Goal: Find specific page/section: Find specific page/section

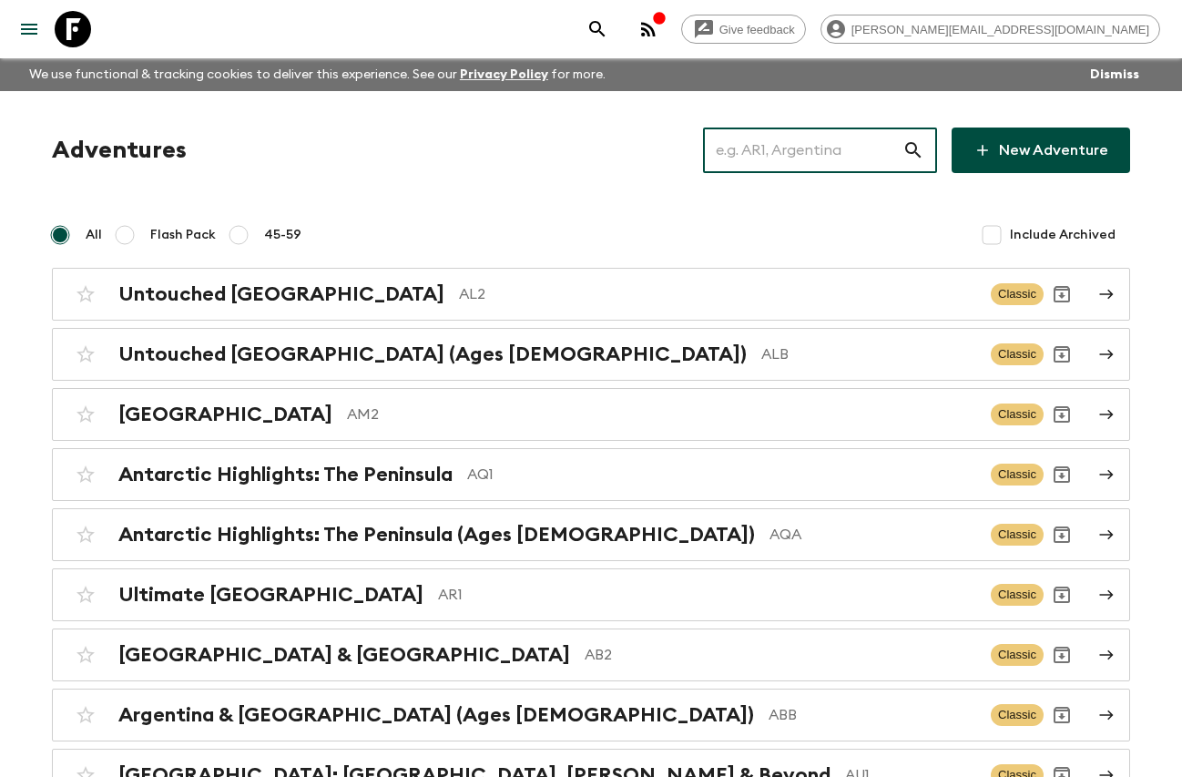
click at [770, 158] on input "text" at bounding box center [802, 150] width 199 height 51
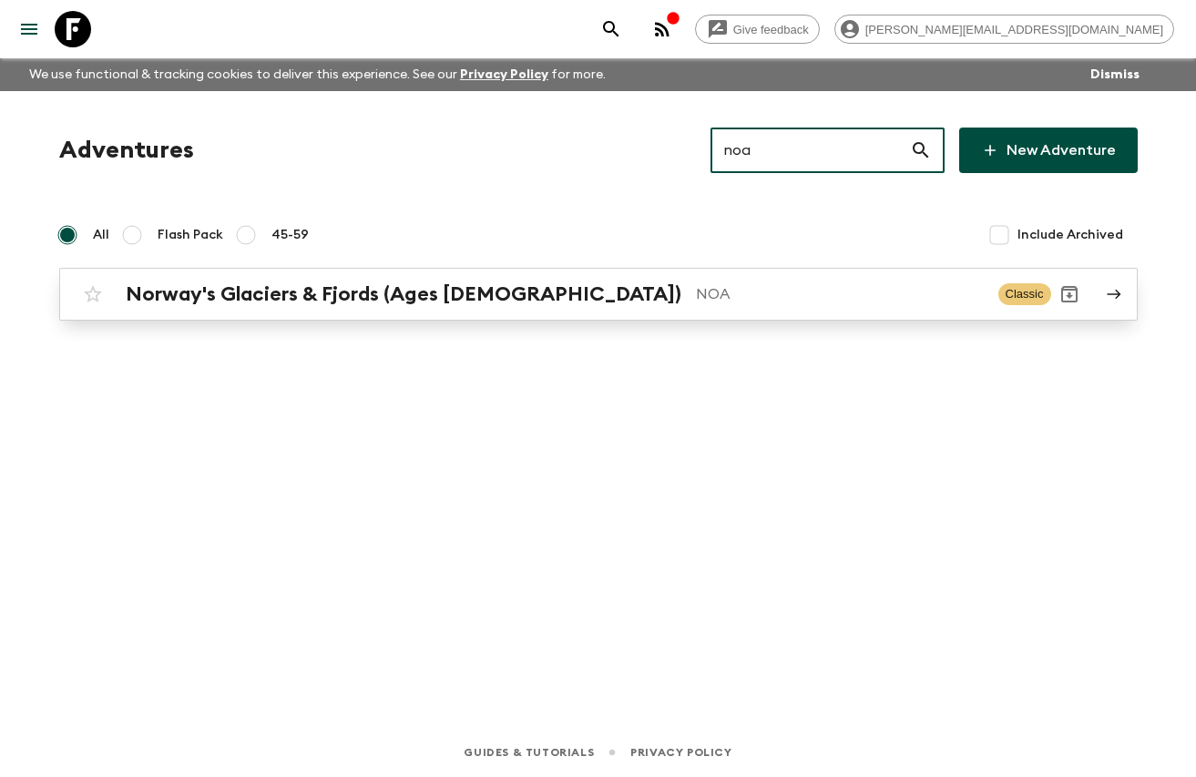
type input "noa"
click at [696, 283] on p "NOA" at bounding box center [840, 294] width 288 height 22
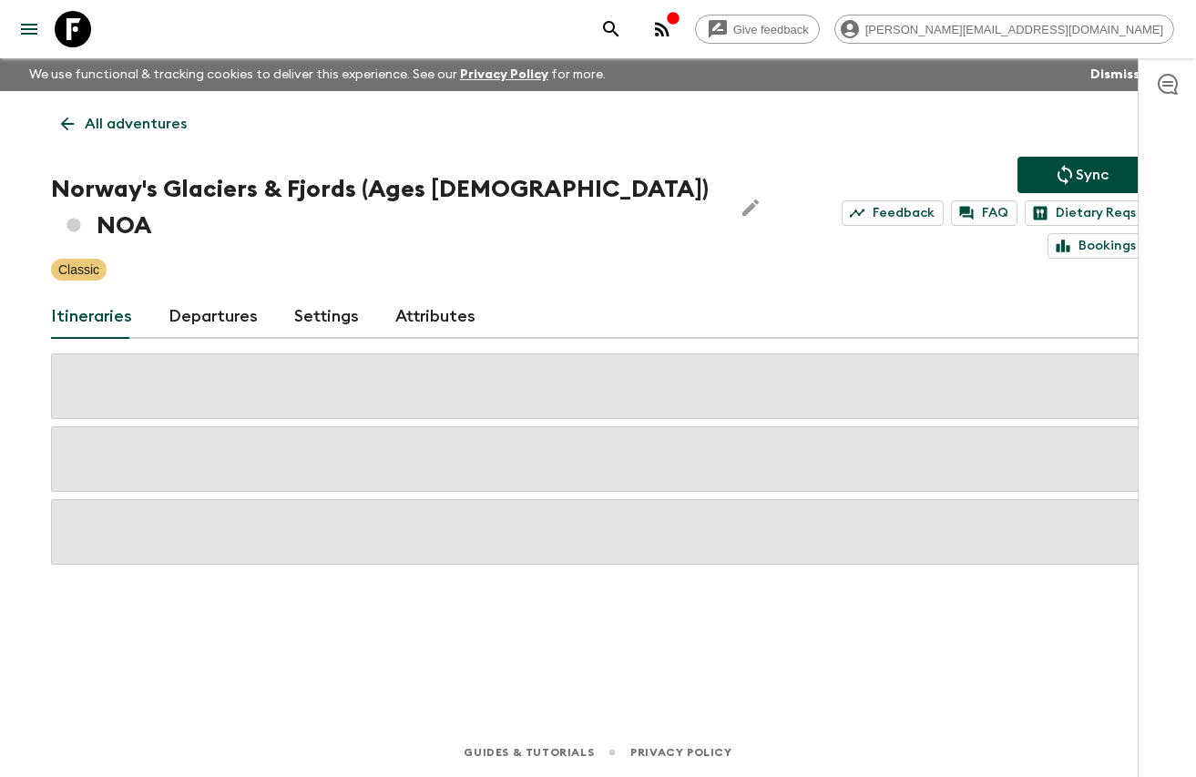
click at [243, 295] on link "Departures" at bounding box center [213, 317] width 89 height 44
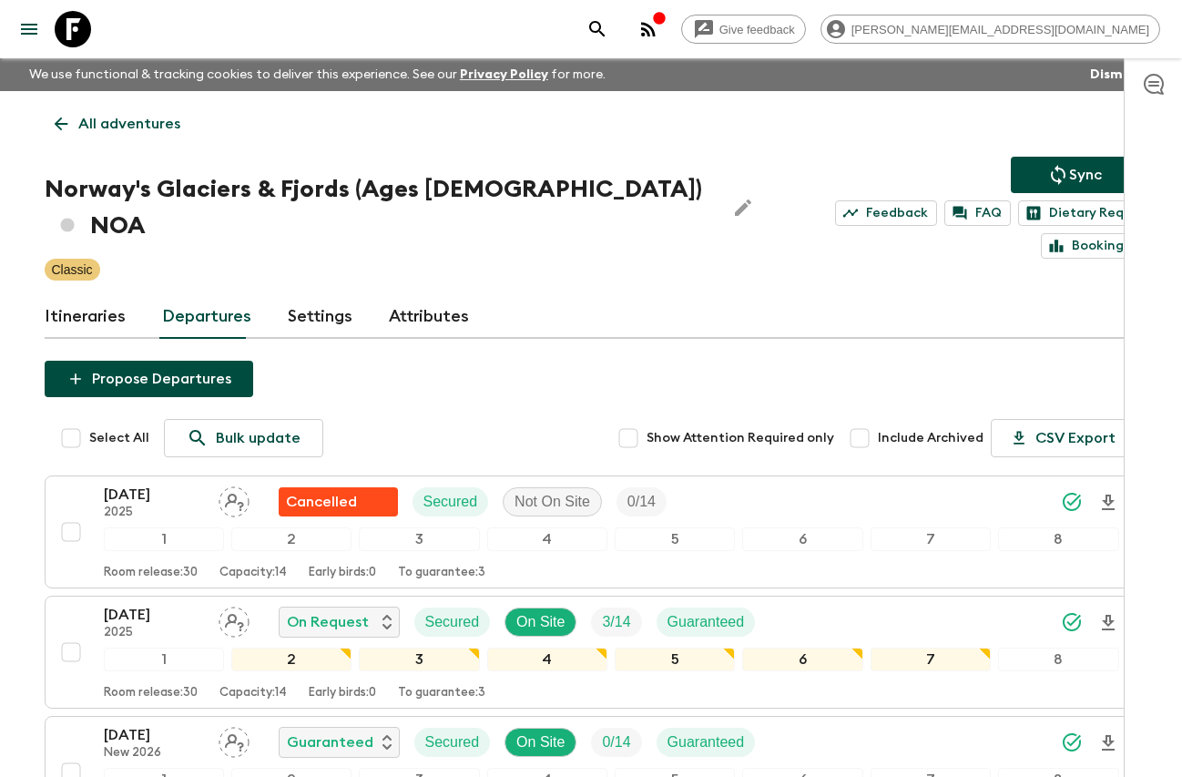
click at [87, 26] on icon at bounding box center [73, 29] width 36 height 36
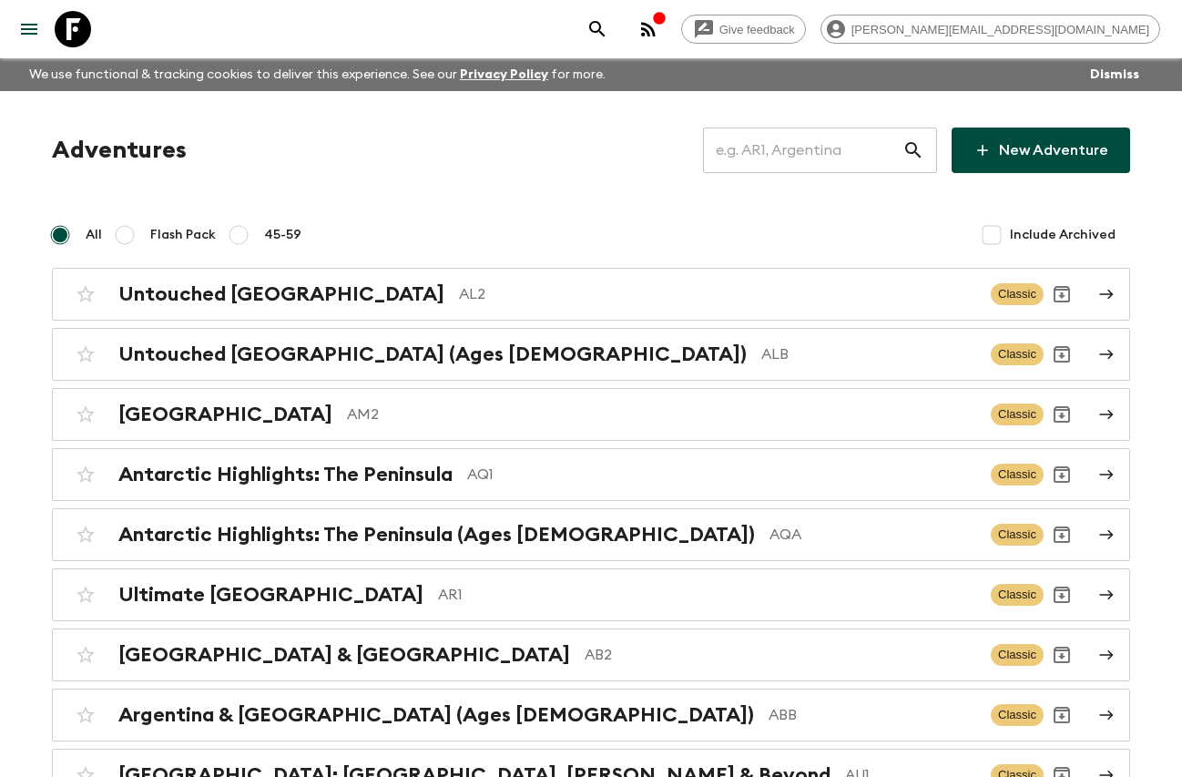
click at [799, 153] on input "text" at bounding box center [802, 150] width 199 height 51
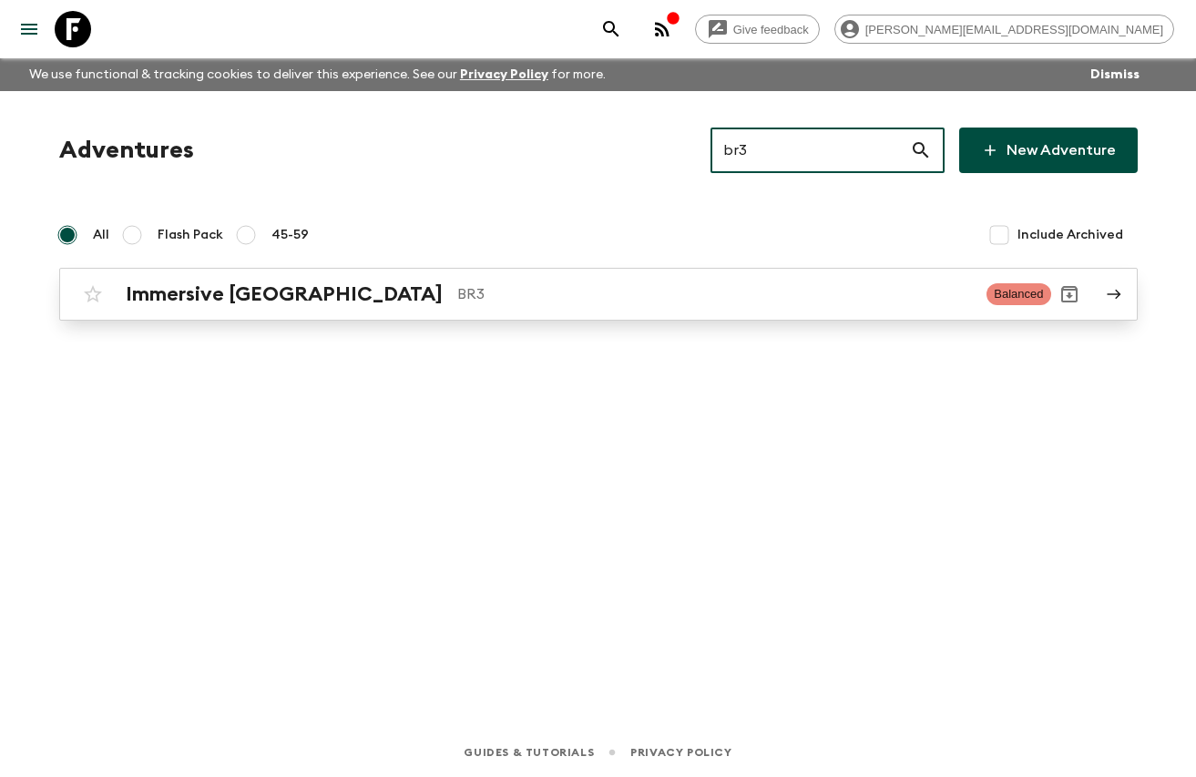
type input "br3"
click at [485, 301] on p "BR3" at bounding box center [715, 294] width 516 height 22
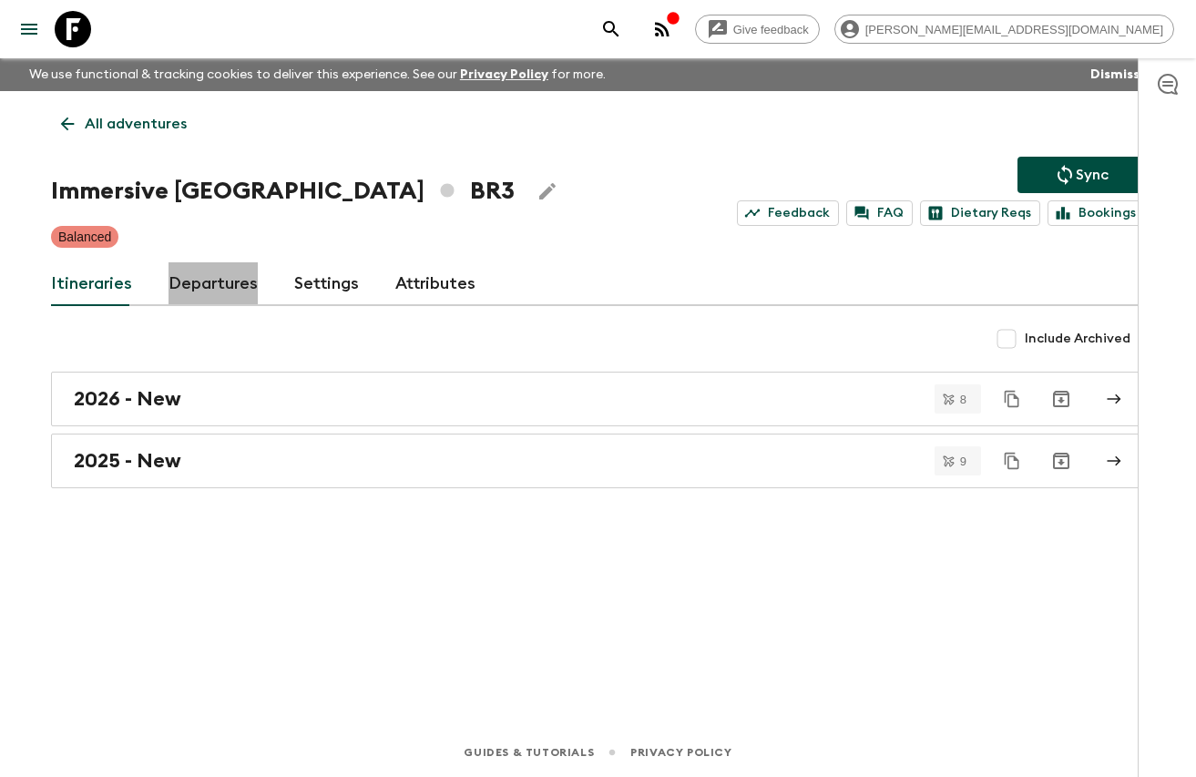
click at [220, 275] on link "Departures" at bounding box center [213, 284] width 89 height 44
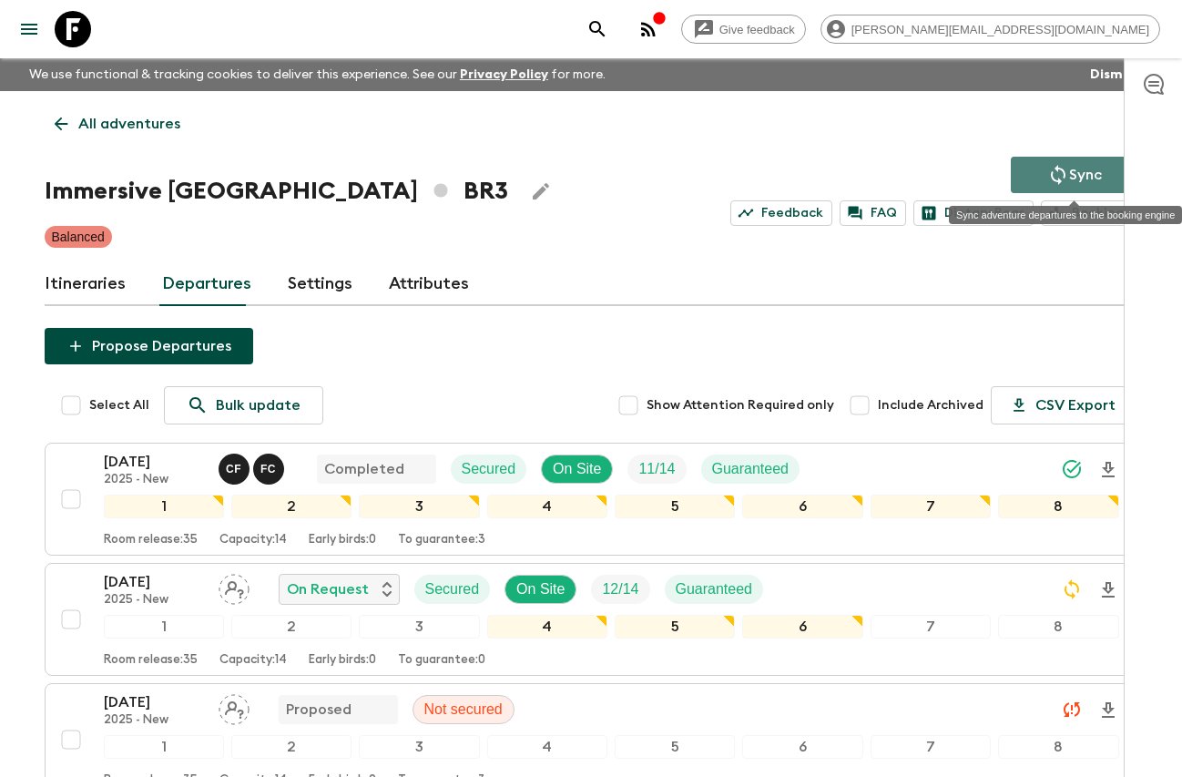
click at [1043, 179] on button "Sync" at bounding box center [1075, 175] width 128 height 36
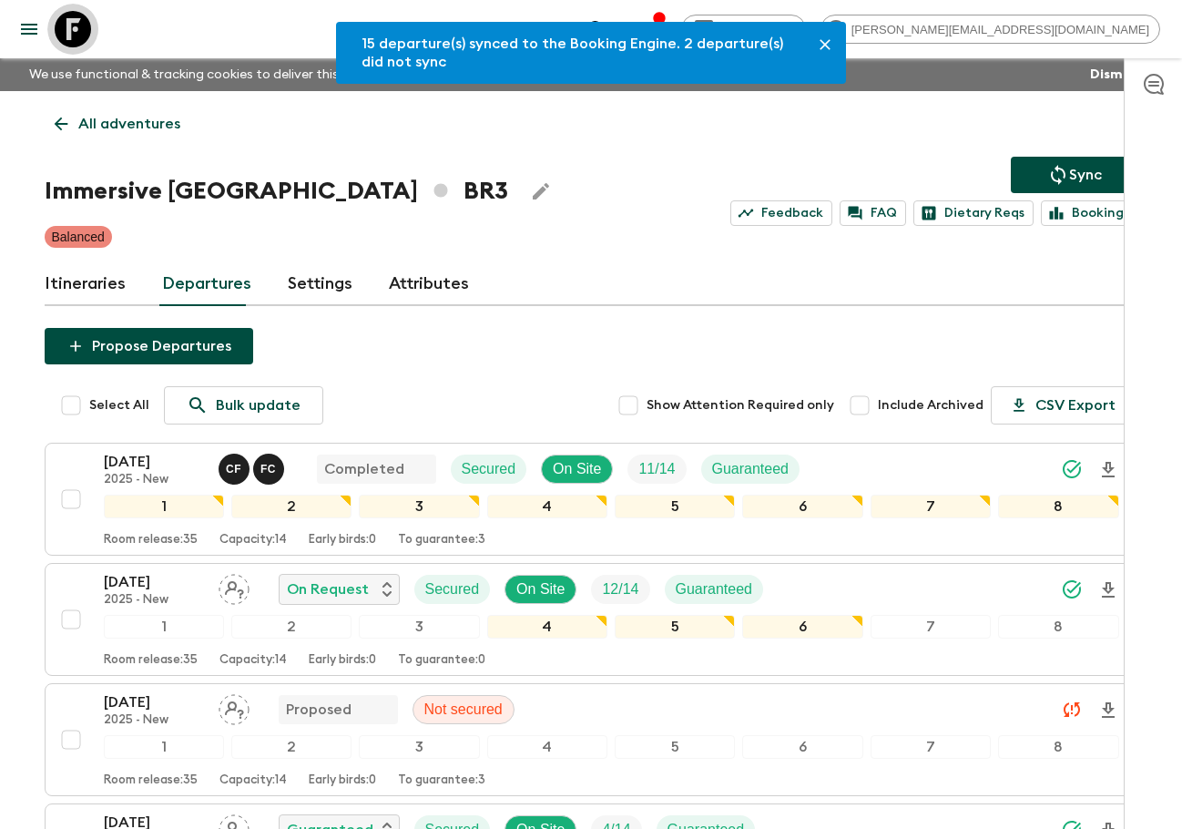
click at [94, 31] on link at bounding box center [72, 29] width 51 height 51
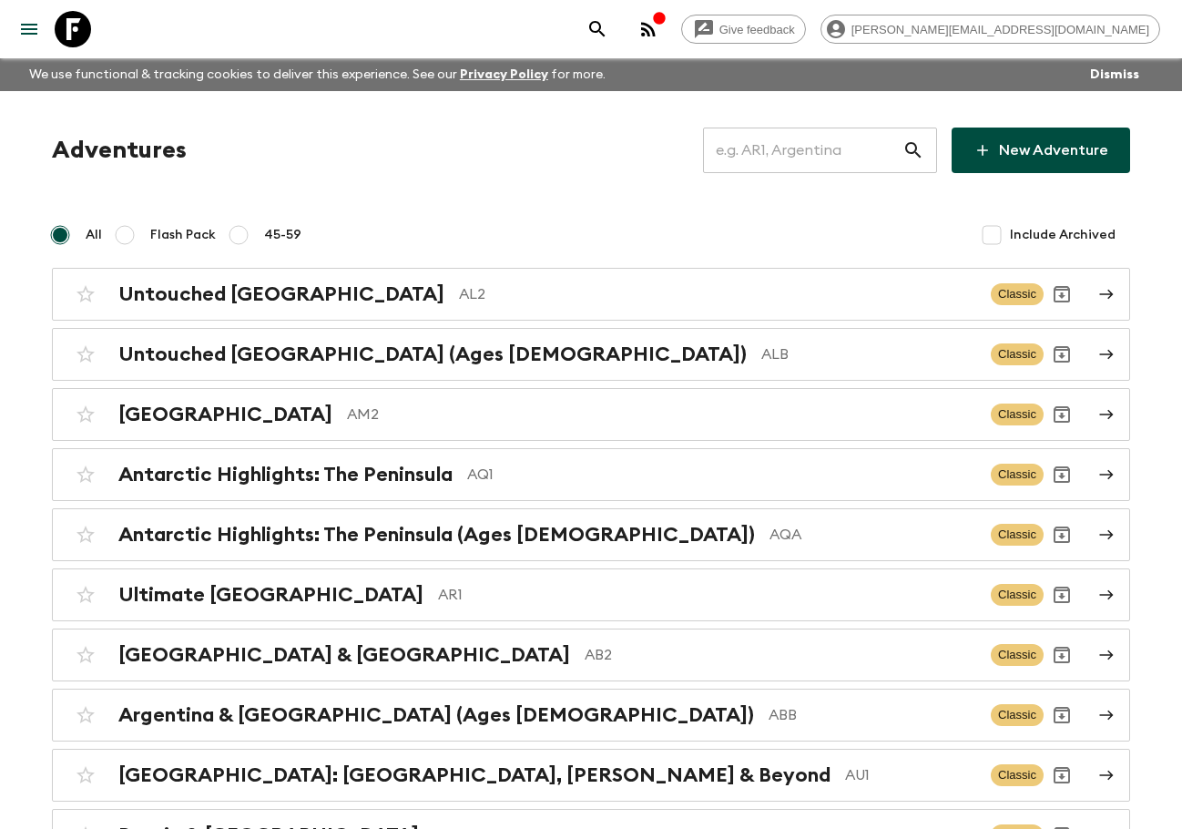
click at [797, 161] on input "text" at bounding box center [802, 150] width 199 height 51
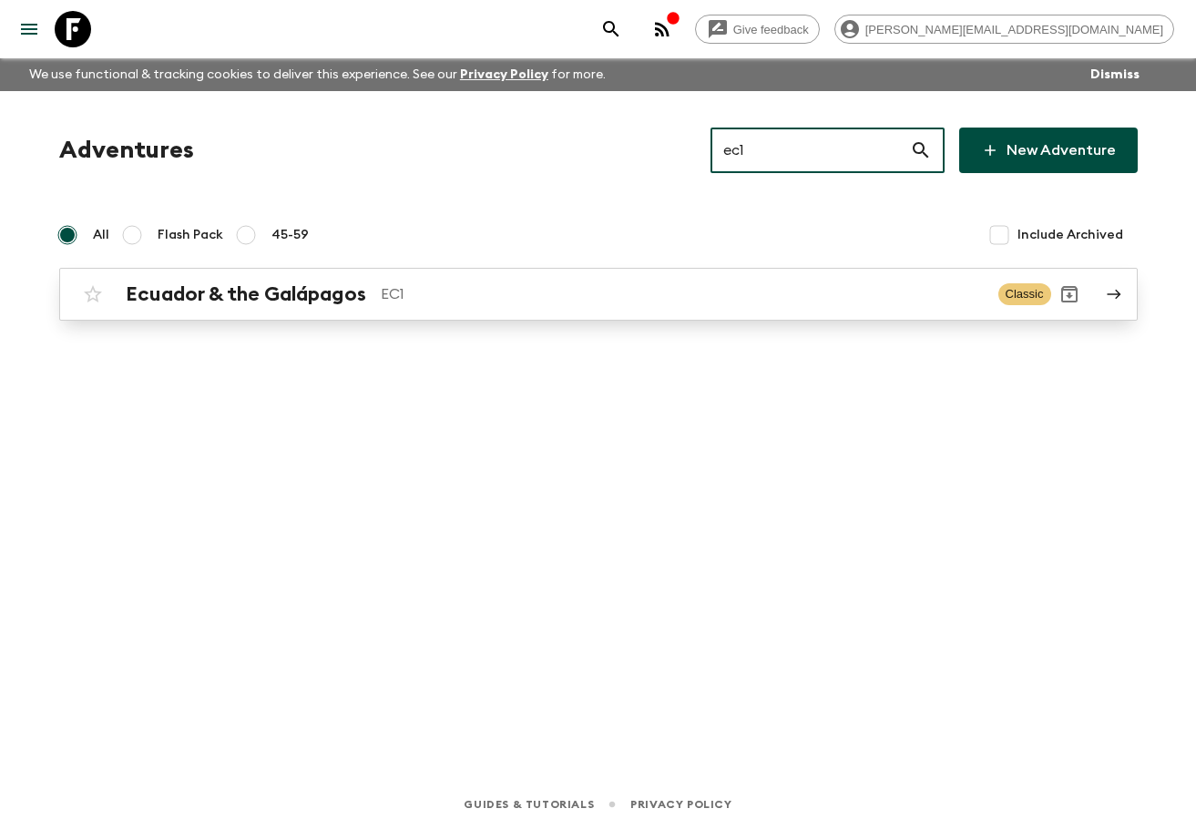
type input "ec1"
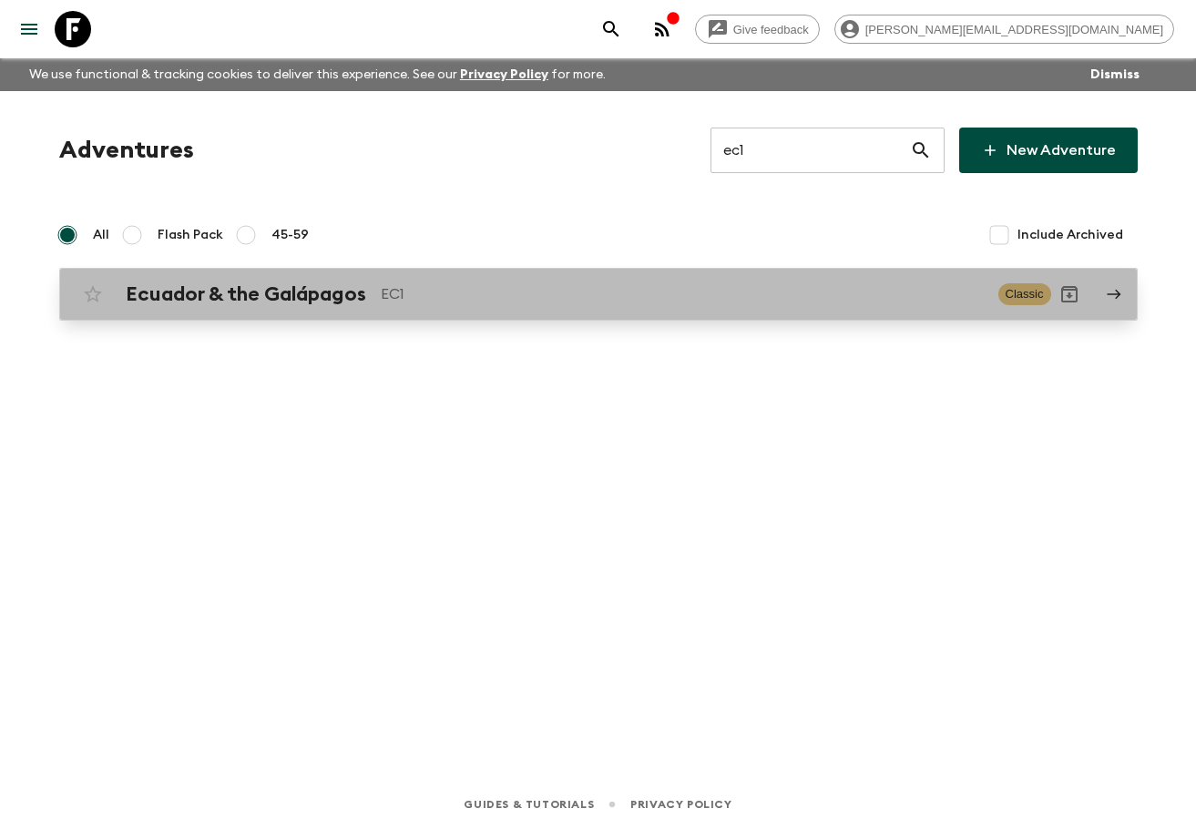
click at [441, 308] on div "Ecuador & the Galápagos EC1 Classic" at bounding box center [563, 294] width 976 height 36
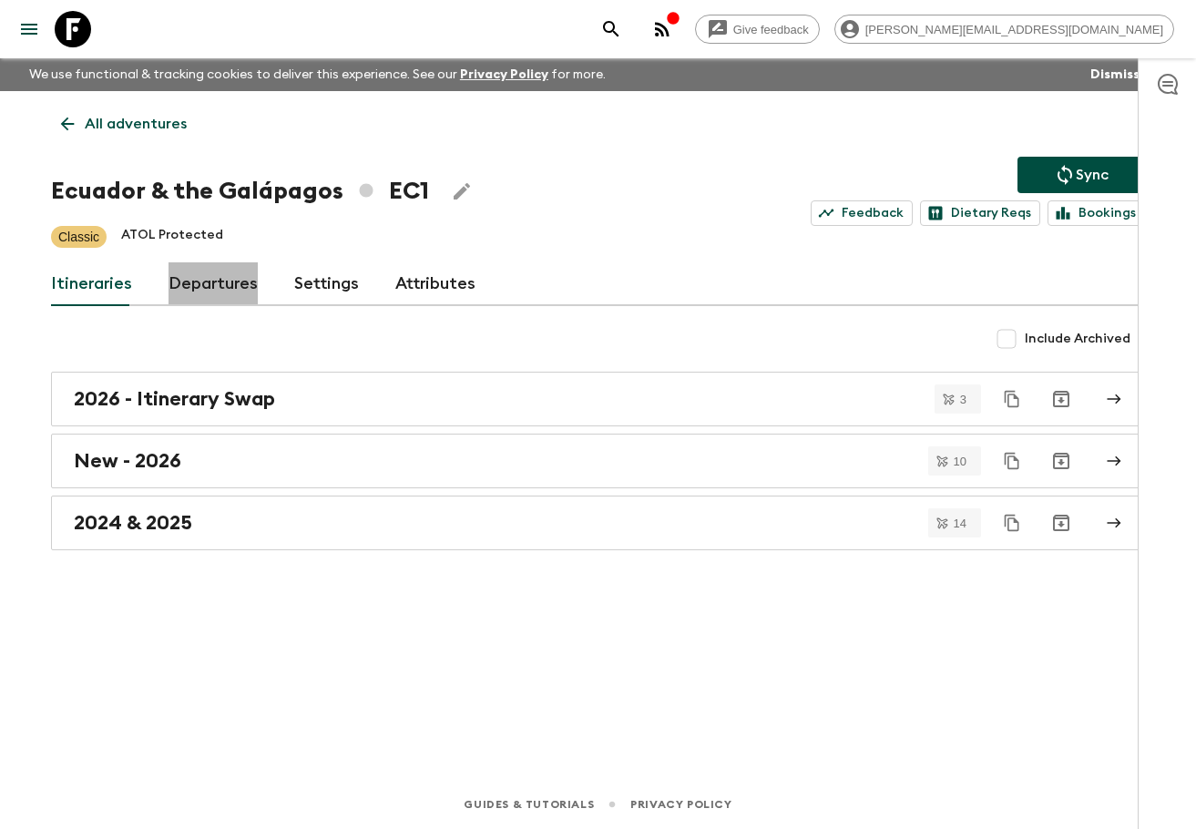
click at [250, 296] on link "Departures" at bounding box center [213, 284] width 89 height 44
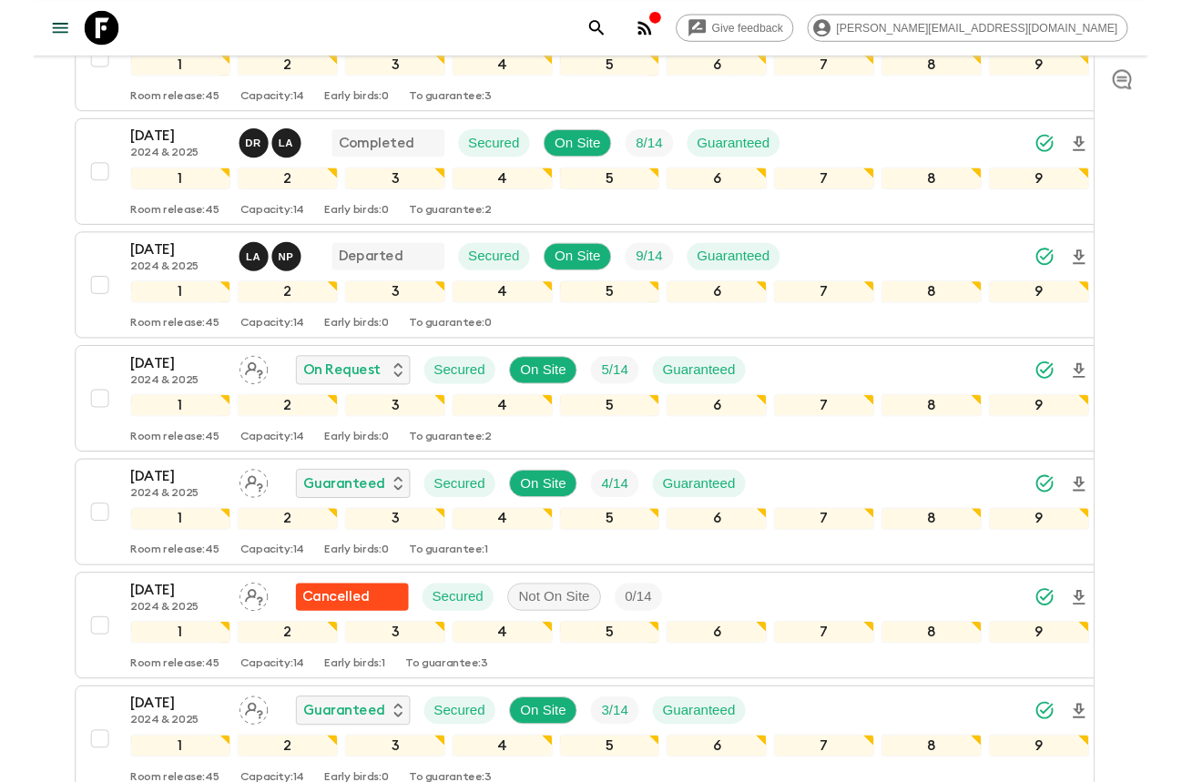
scroll to position [1473, 0]
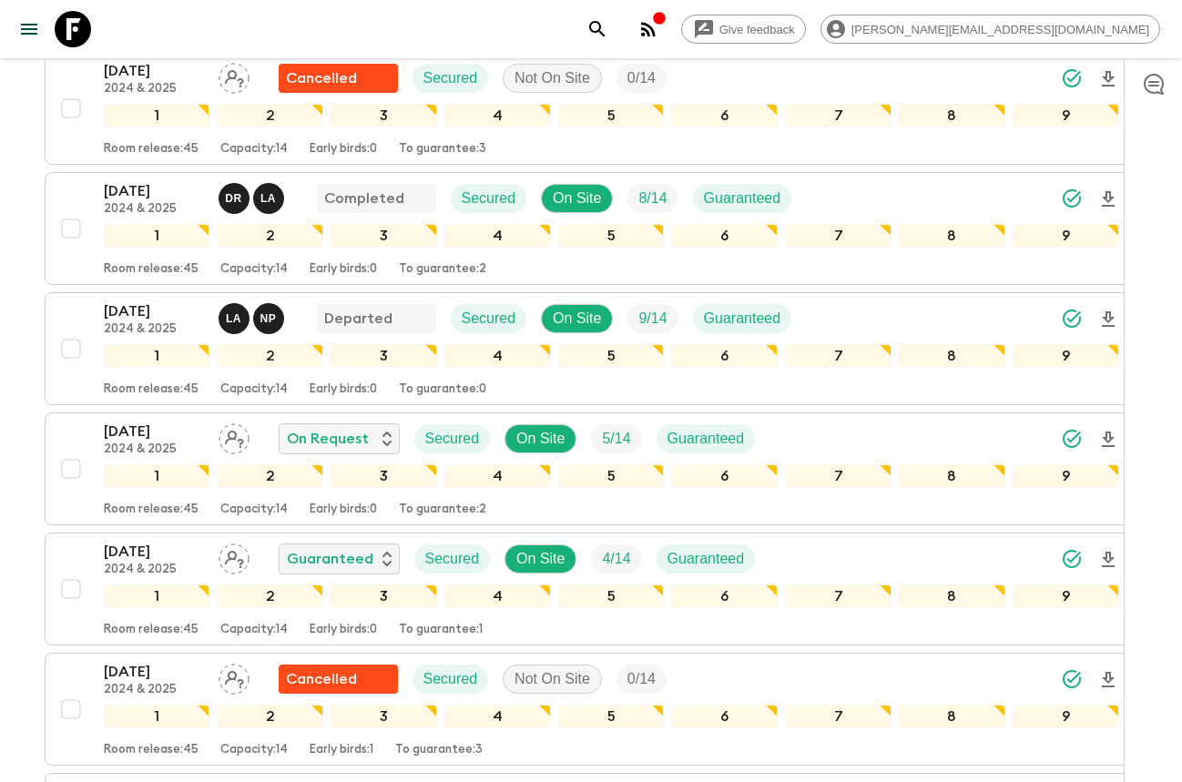
click at [71, 26] on icon at bounding box center [73, 29] width 36 height 36
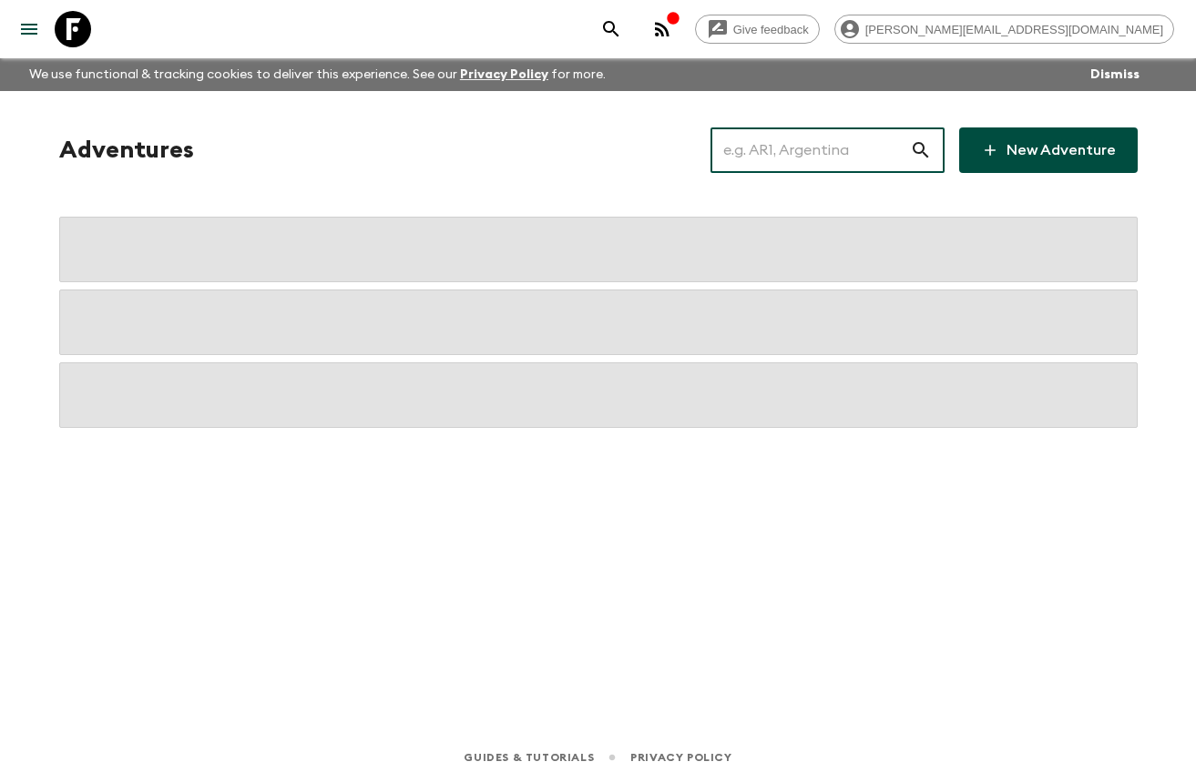
click at [831, 147] on input "text" at bounding box center [809, 150] width 199 height 51
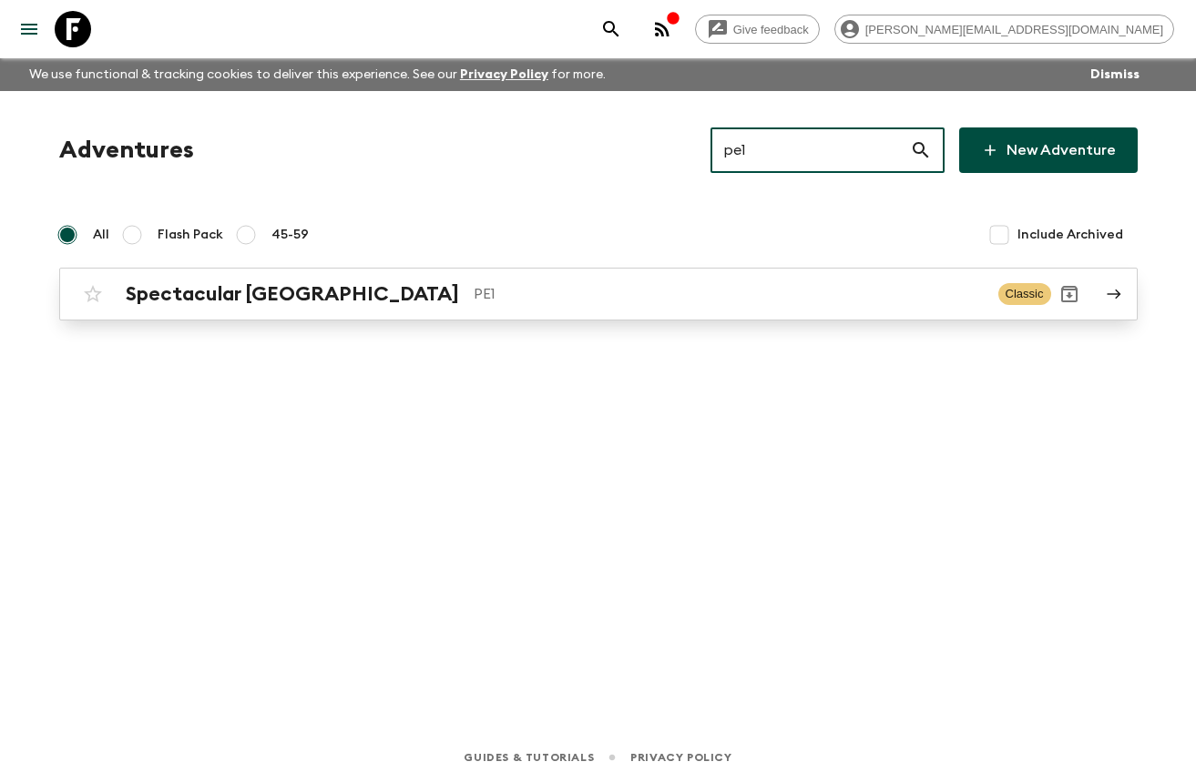
type input "pe1"
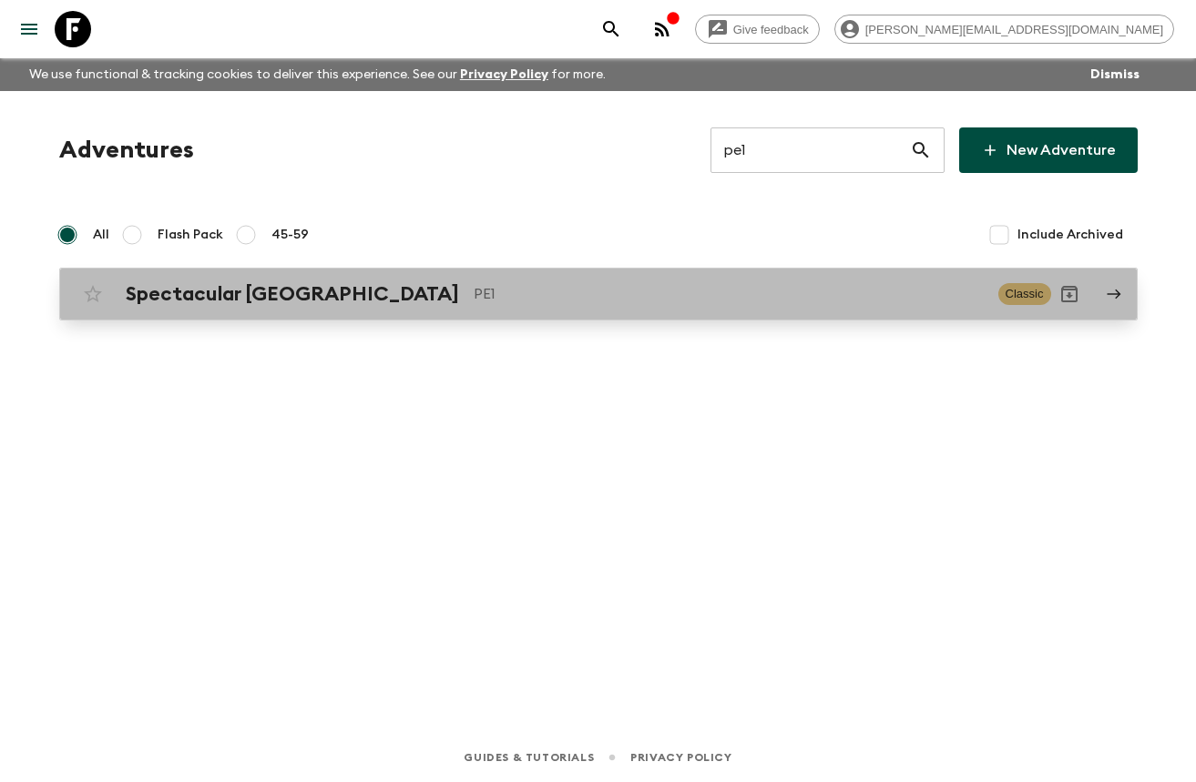
click at [811, 298] on p "PE1" at bounding box center [729, 294] width 510 height 22
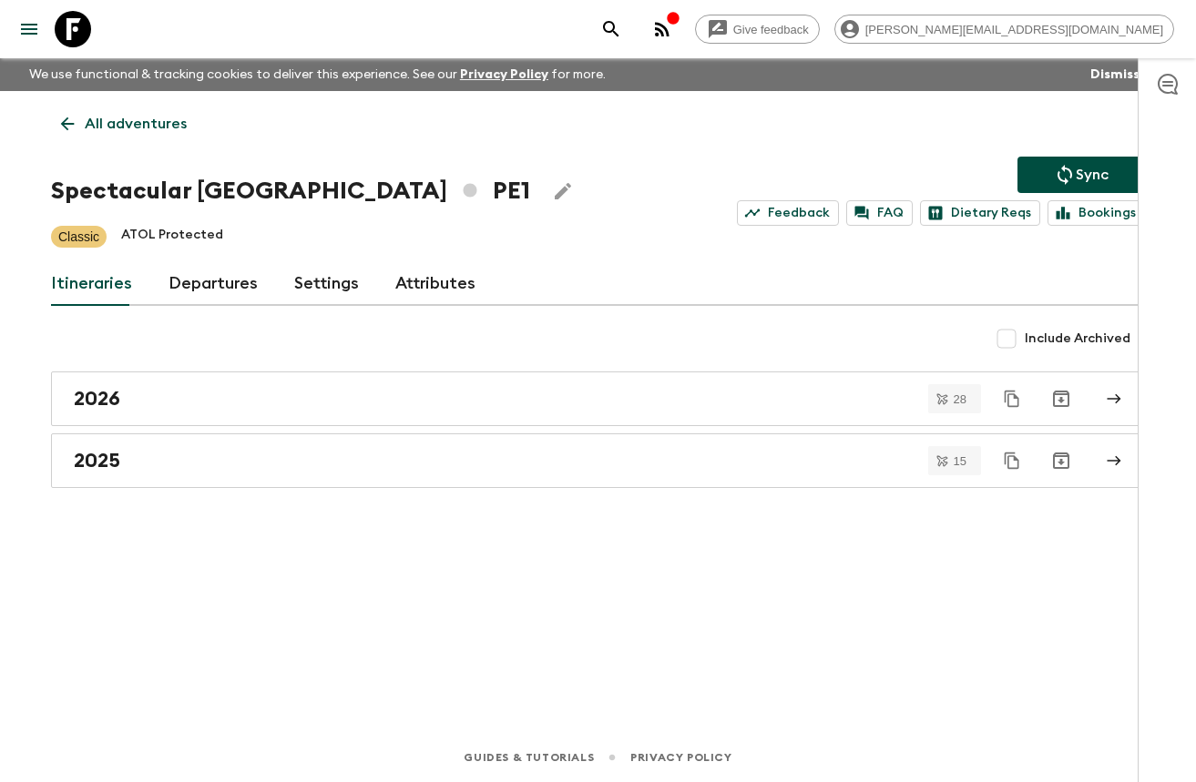
click at [211, 293] on link "Departures" at bounding box center [213, 284] width 89 height 44
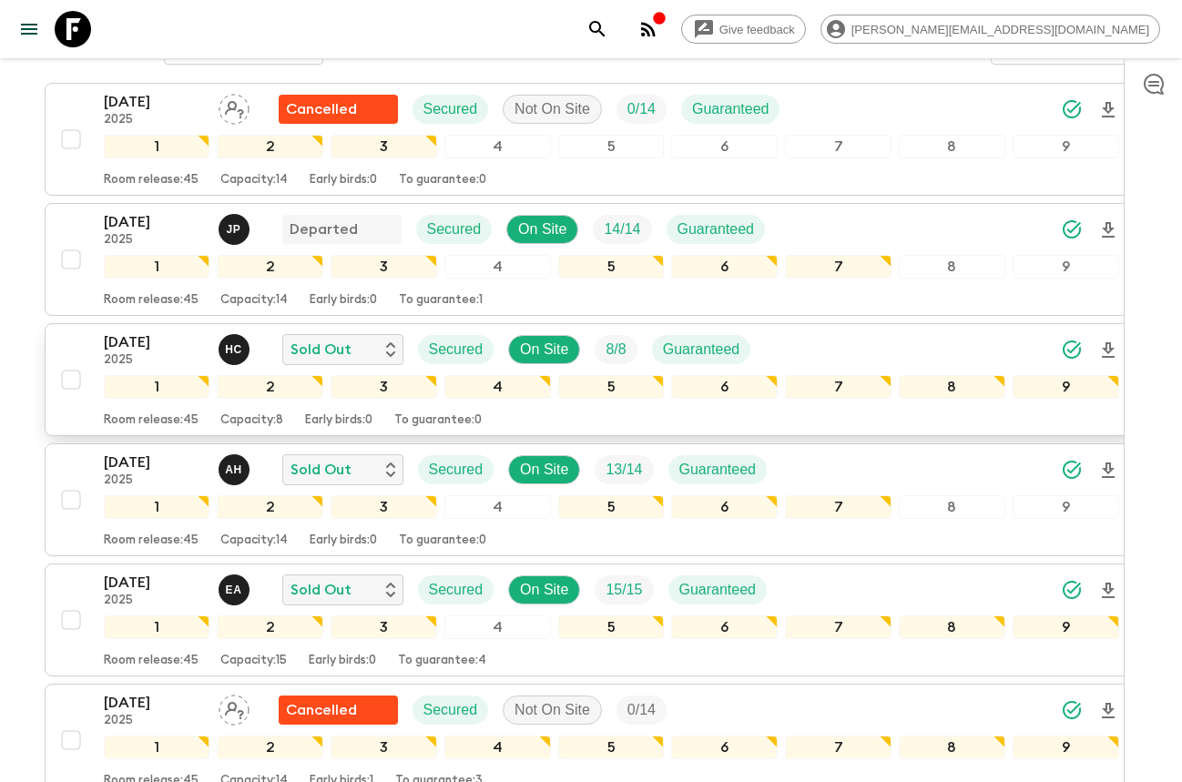
scroll to position [346, 0]
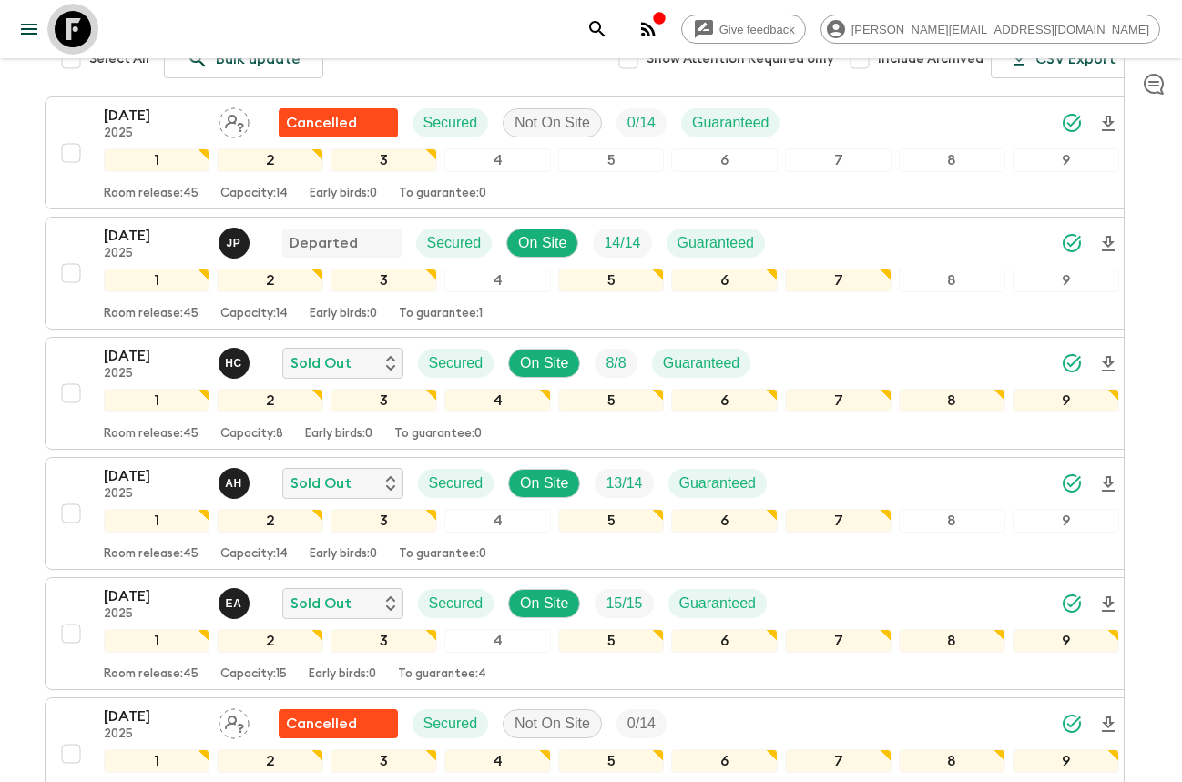
click at [87, 23] on icon at bounding box center [73, 29] width 36 height 36
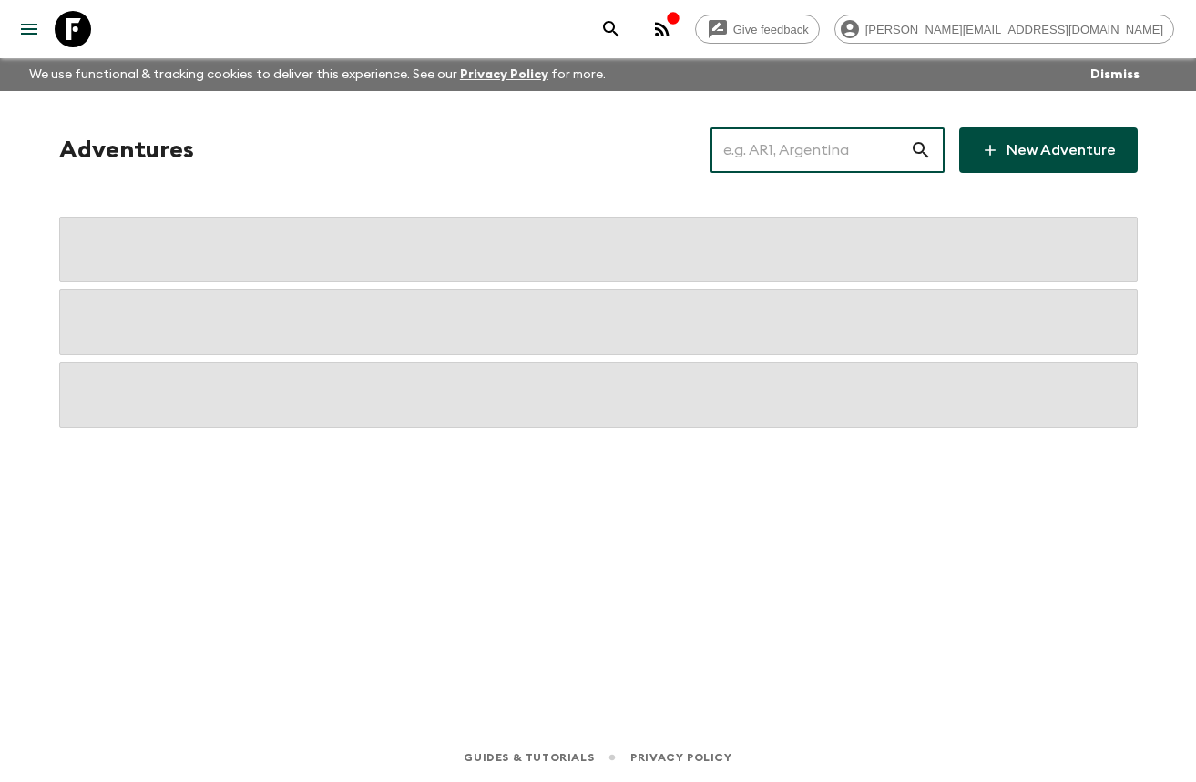
click at [815, 130] on input "text" at bounding box center [809, 150] width 199 height 51
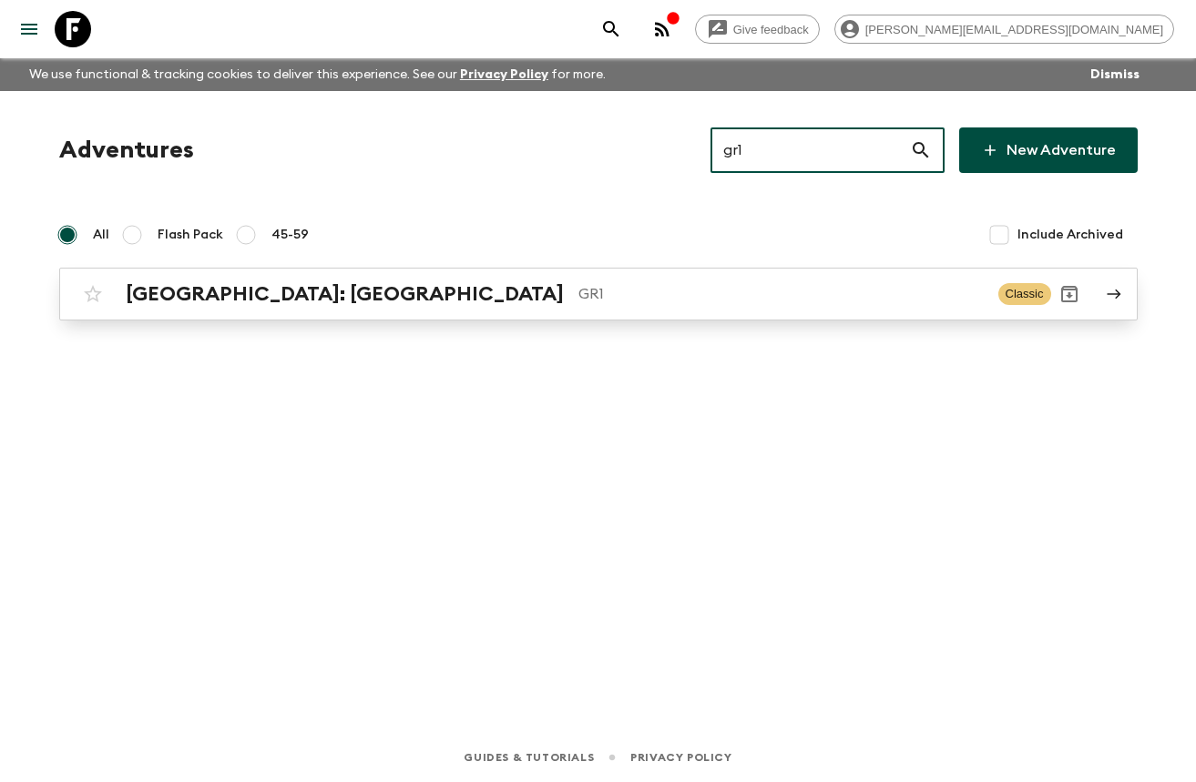
type input "gr1"
click at [578, 296] on p "GR1" at bounding box center [780, 294] width 405 height 22
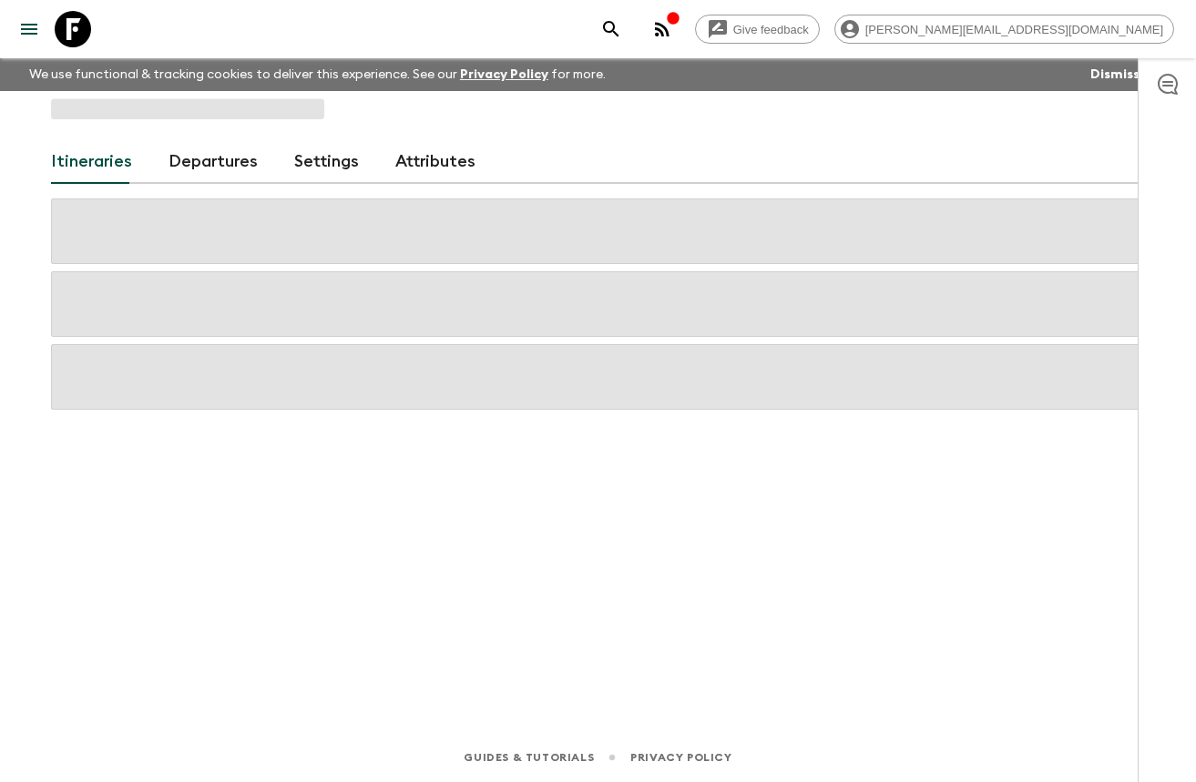
click at [212, 172] on link "Departures" at bounding box center [213, 162] width 89 height 44
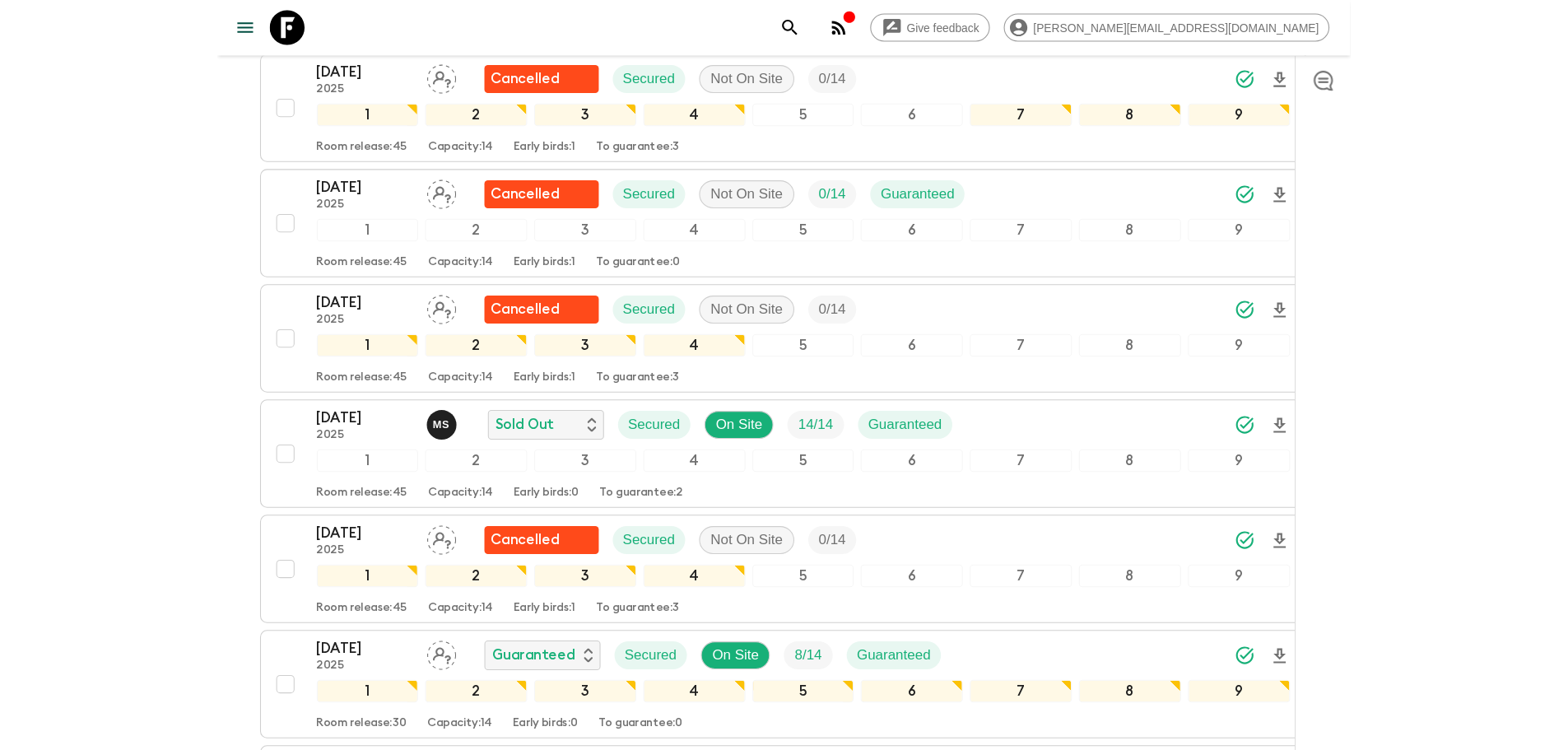
scroll to position [1442, 0]
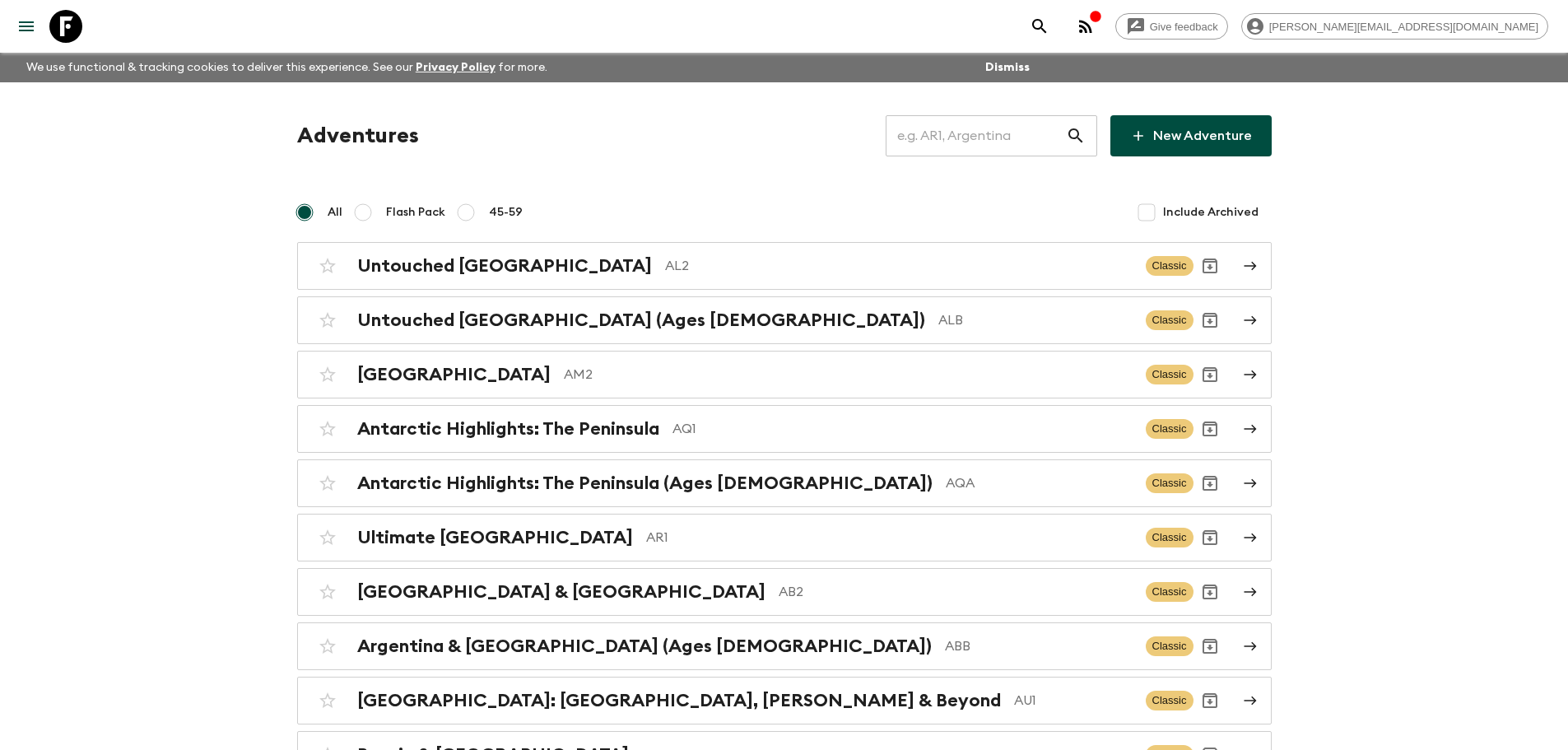
drag, startPoint x: 1093, startPoint y: 134, endPoint x: 1070, endPoint y: 136, distance: 23.1
click at [1092, 134] on div "​" at bounding box center [991, 136] width 211 height 42
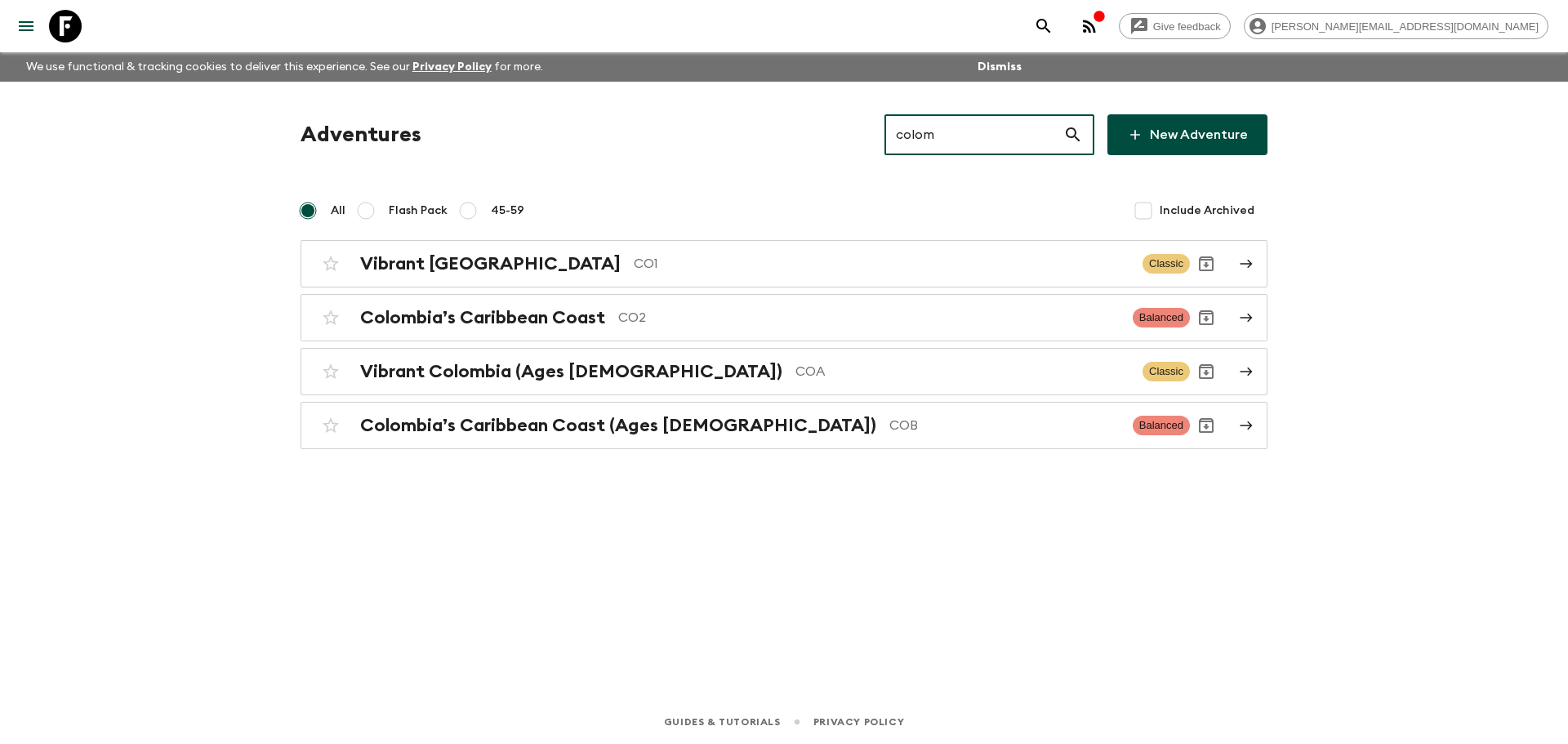
type input "colom"
